Goal: Information Seeking & Learning: Find specific fact

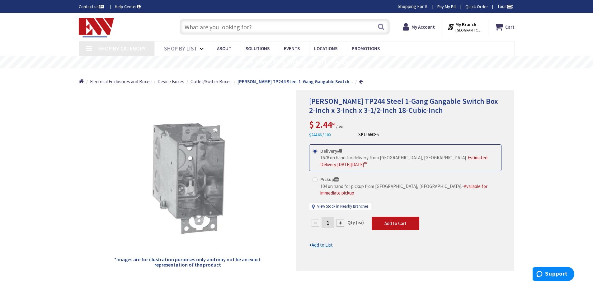
click at [209, 31] on input "text" at bounding box center [285, 27] width 210 height 16
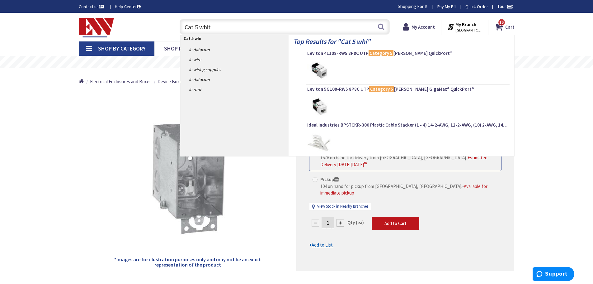
type input "Cat 5 white"
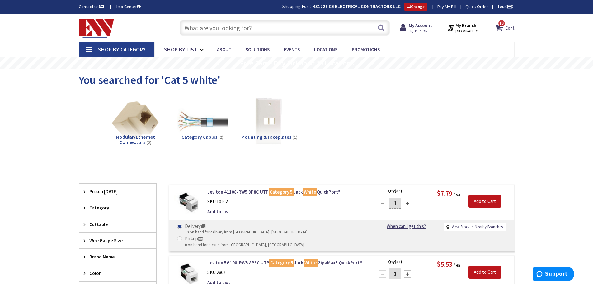
click at [218, 31] on input "text" at bounding box center [285, 28] width 210 height 16
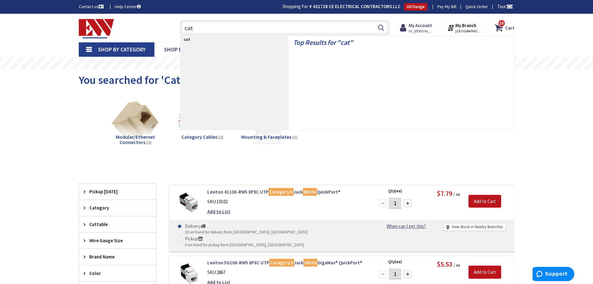
type input "cat 6"
